Goal: Find specific page/section: Find specific page/section

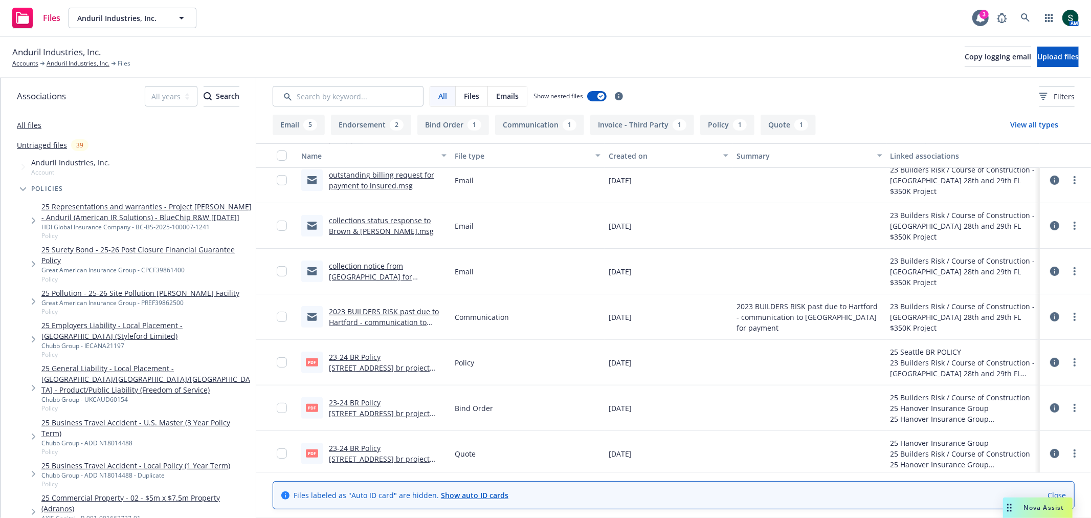
scroll to position [239, 0]
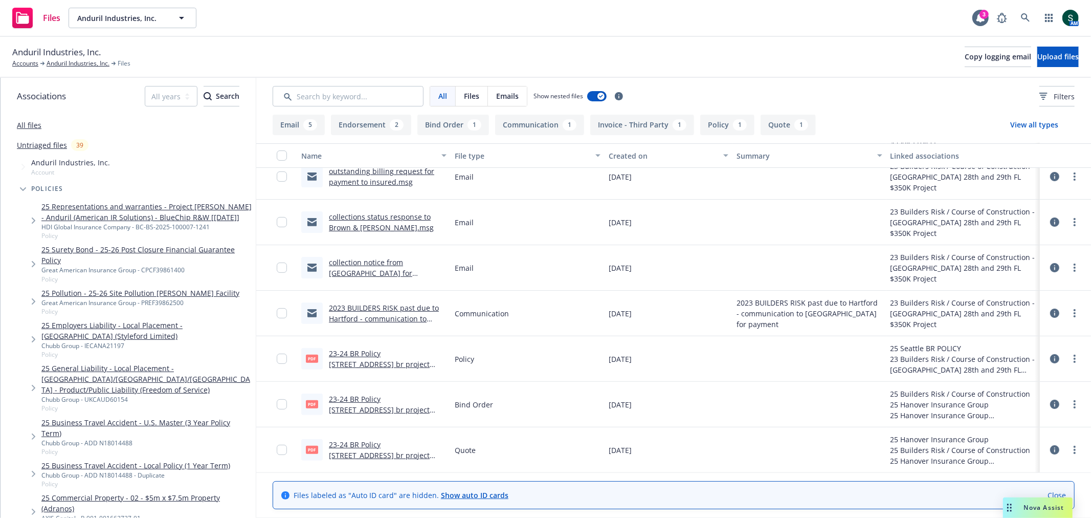
click at [387, 443] on link "23-24 BR Policy [STREET_ADDRESS] br project 350K.pdf" at bounding box center [379, 454] width 101 height 31
click at [375, 310] on link "2023 BUILDERS RISK past due to Hartford - communication to [GEOGRAPHIC_DATA] fo…" at bounding box center [384, 324] width 110 height 42
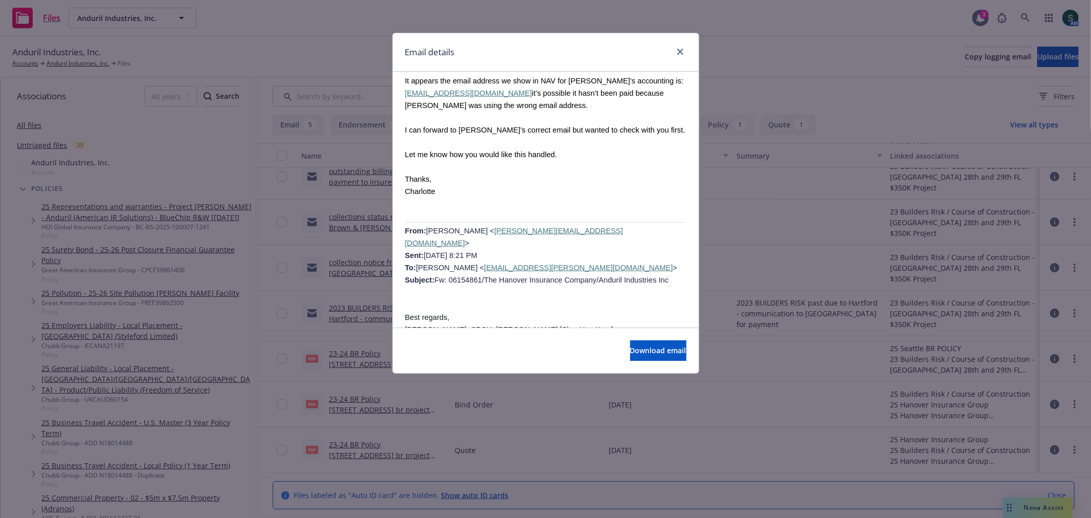
scroll to position [0, 0]
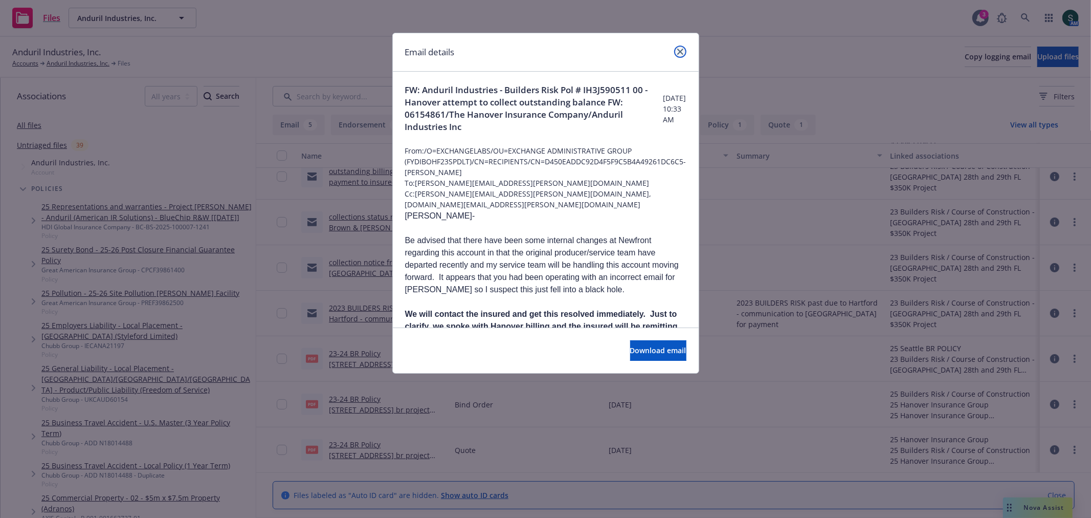
click at [676, 52] on link "close" at bounding box center [680, 52] width 12 height 12
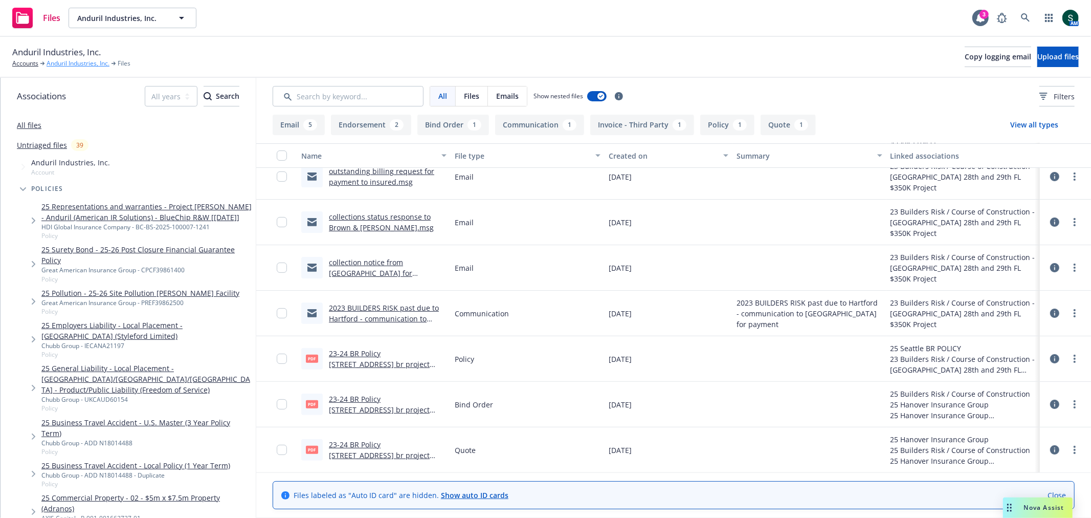
click at [64, 63] on link "Anduril Industries, Inc." at bounding box center [78, 63] width 63 height 9
